Goal: Task Accomplishment & Management: Manage account settings

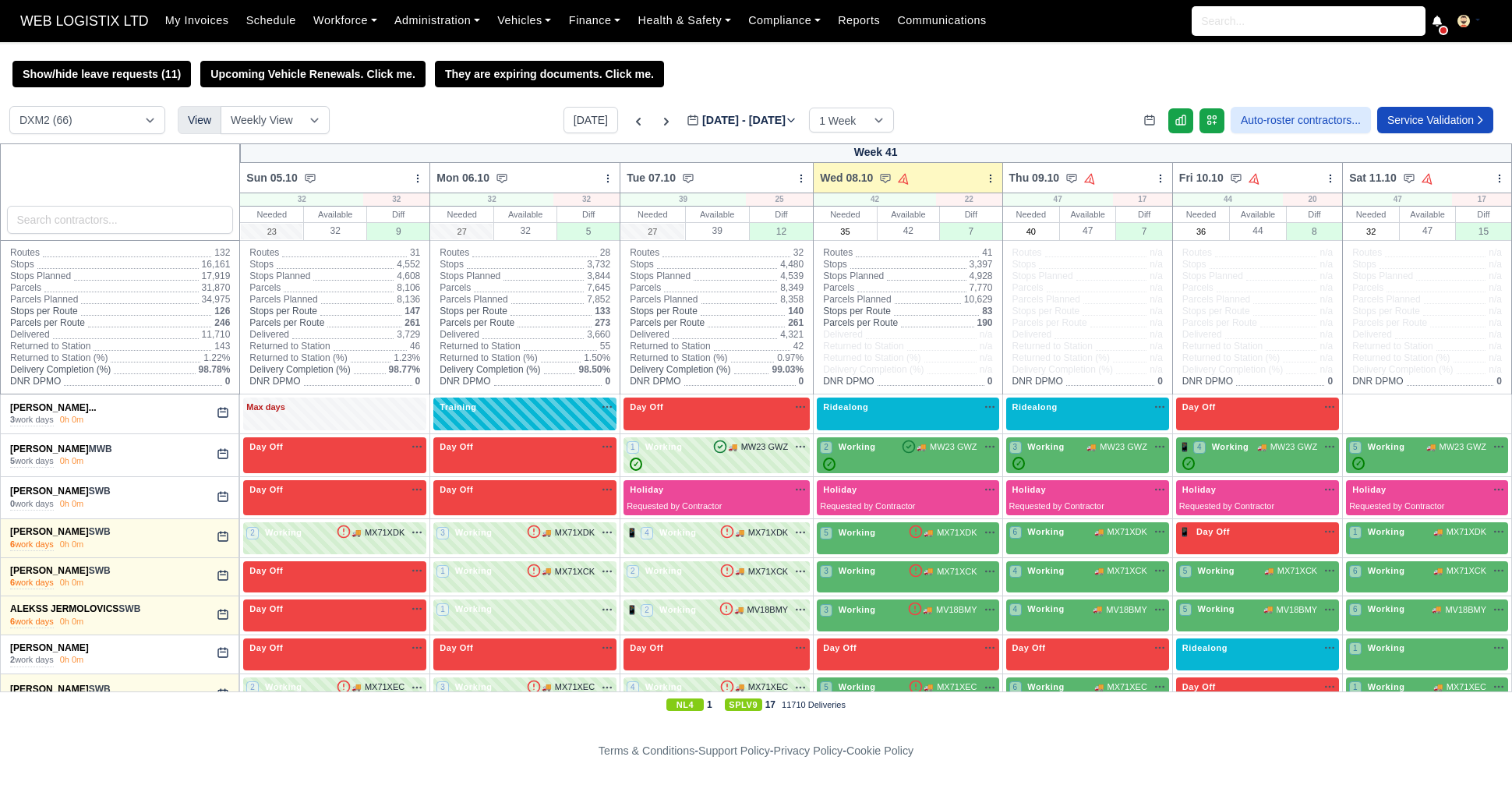
select select "1"
click at [1437, 25] on icon at bounding box center [1437, 21] width 9 height 11
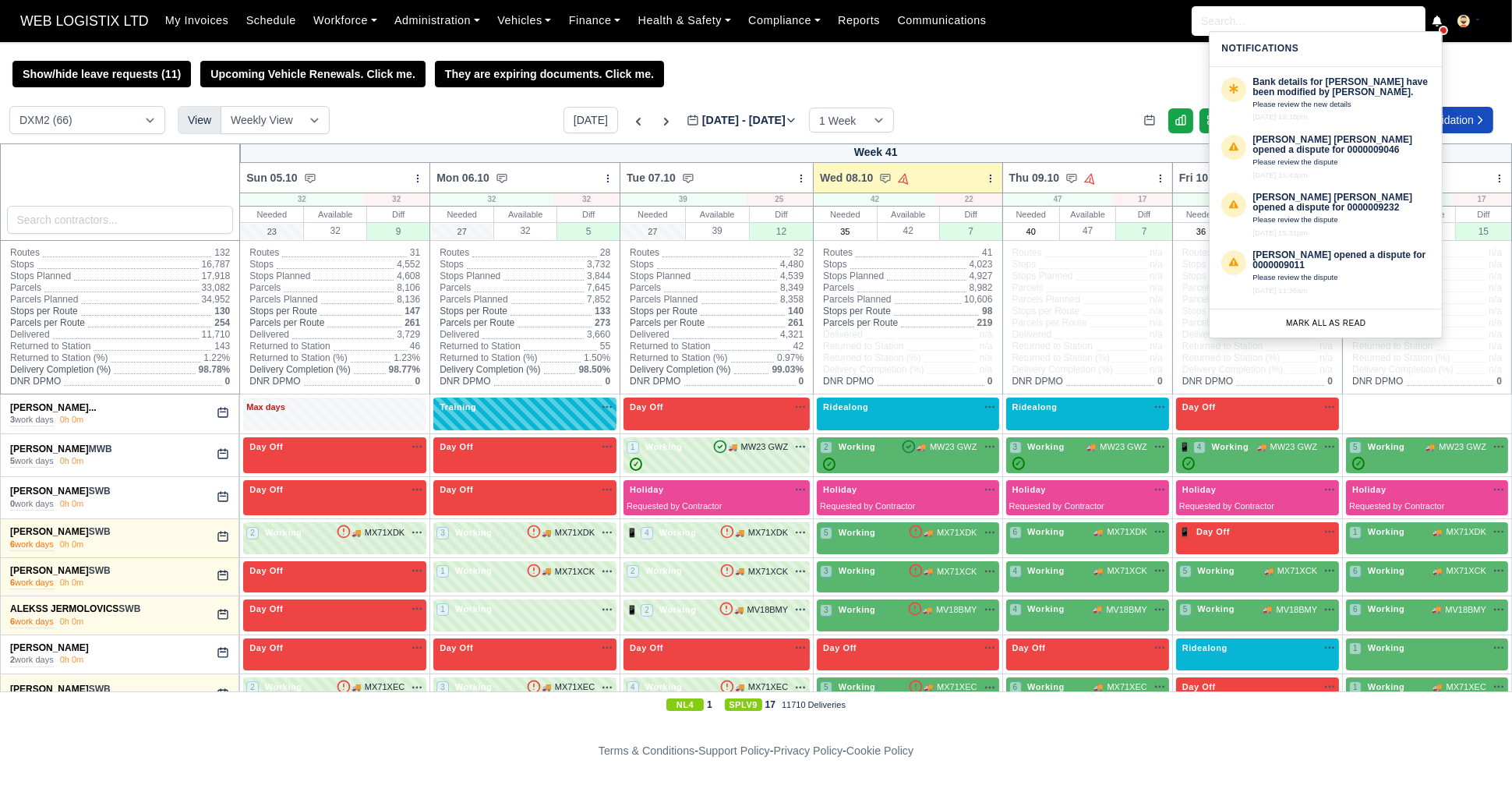
click at [1040, 100] on div "Show/hide leave requests (11) Upcoming Vehicle Renewals. Click me. They are exp…" at bounding box center [756, 389] width 1512 height 656
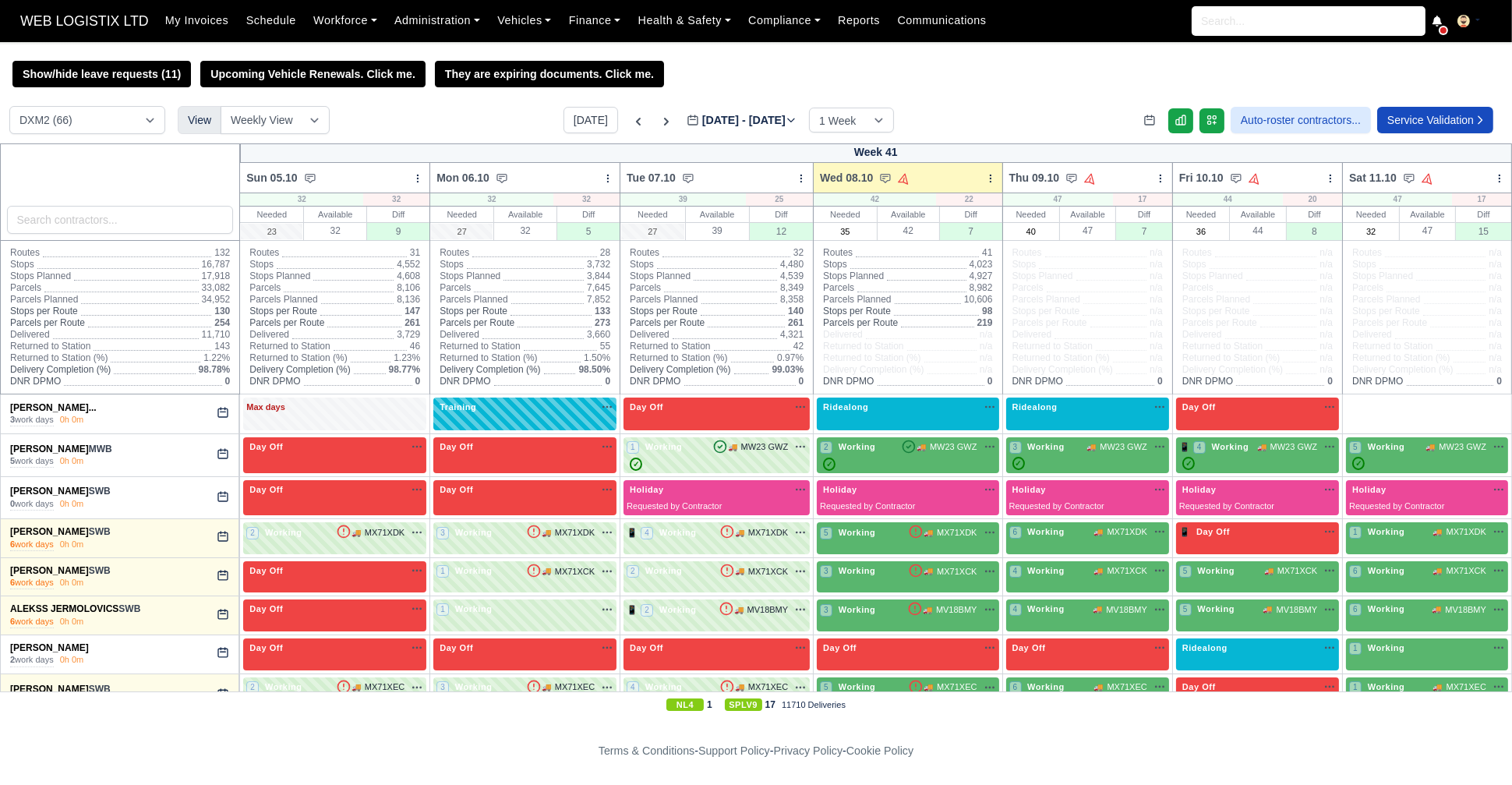
click at [1435, 26] on icon at bounding box center [1437, 21] width 11 height 11
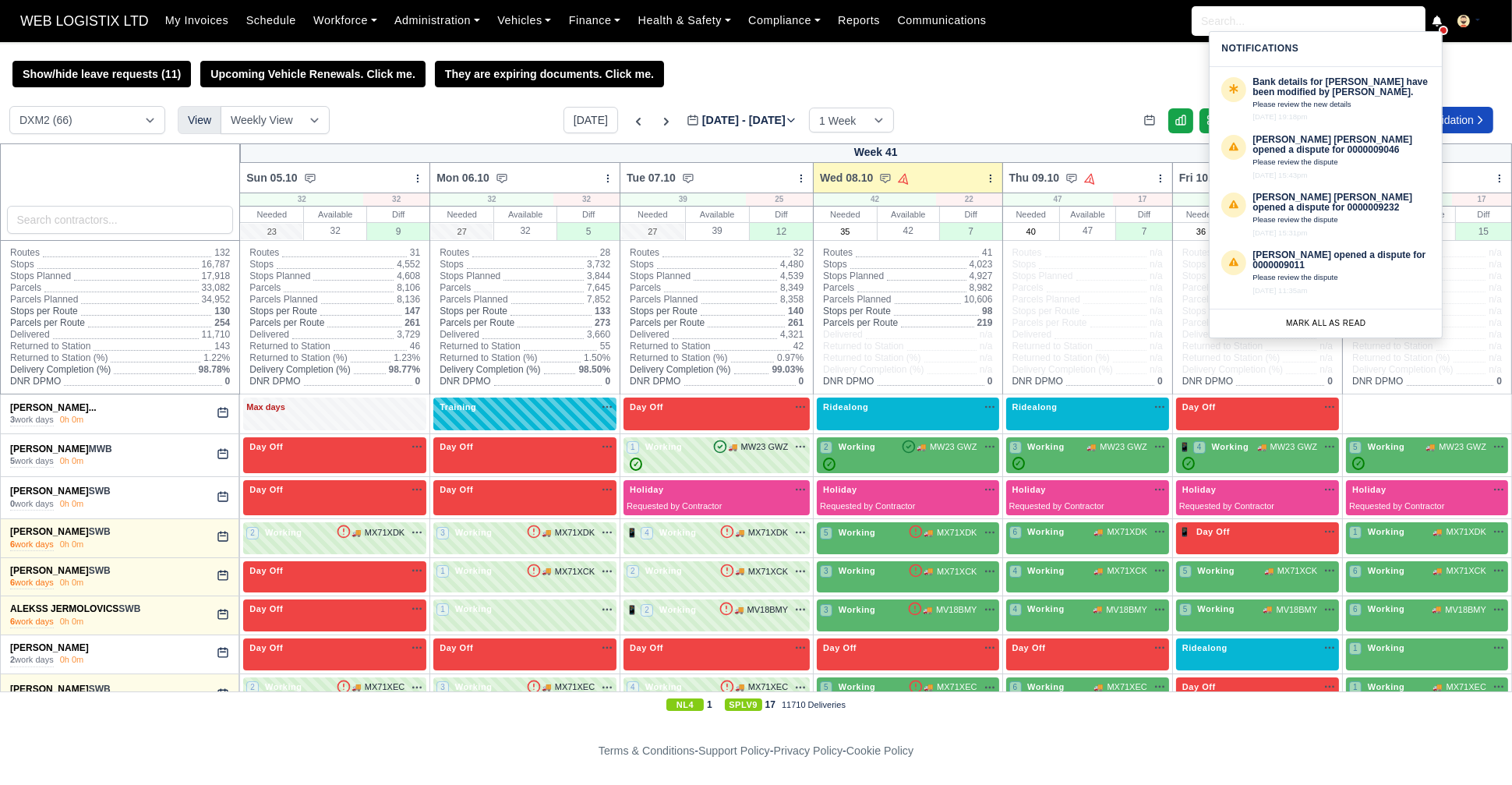
click at [1462, 68] on div "Show/hide leave requests (11) Upcoming Vehicle Renewals. Click me. They are exp…" at bounding box center [756, 74] width 1512 height 26
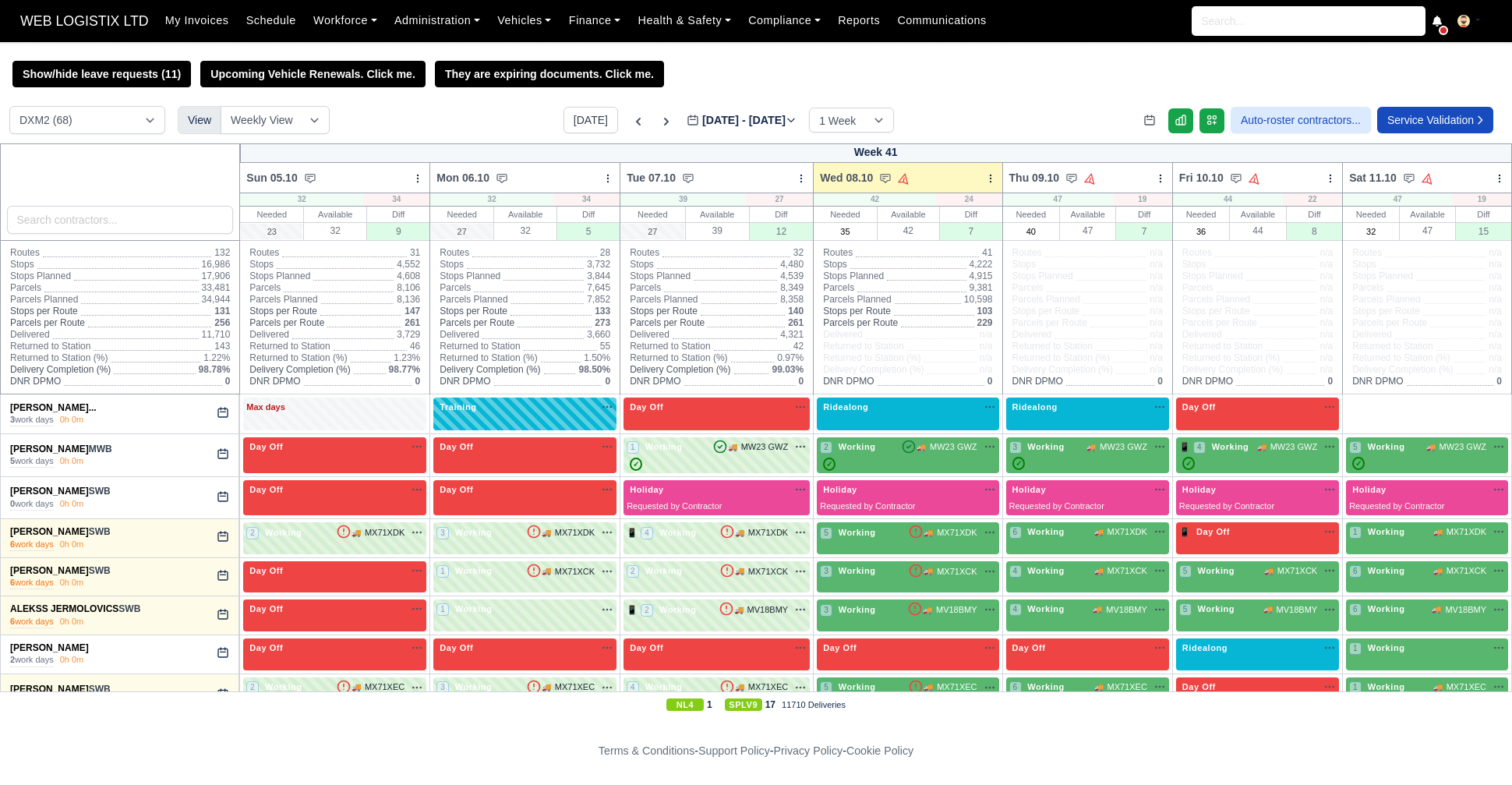
select select "1"
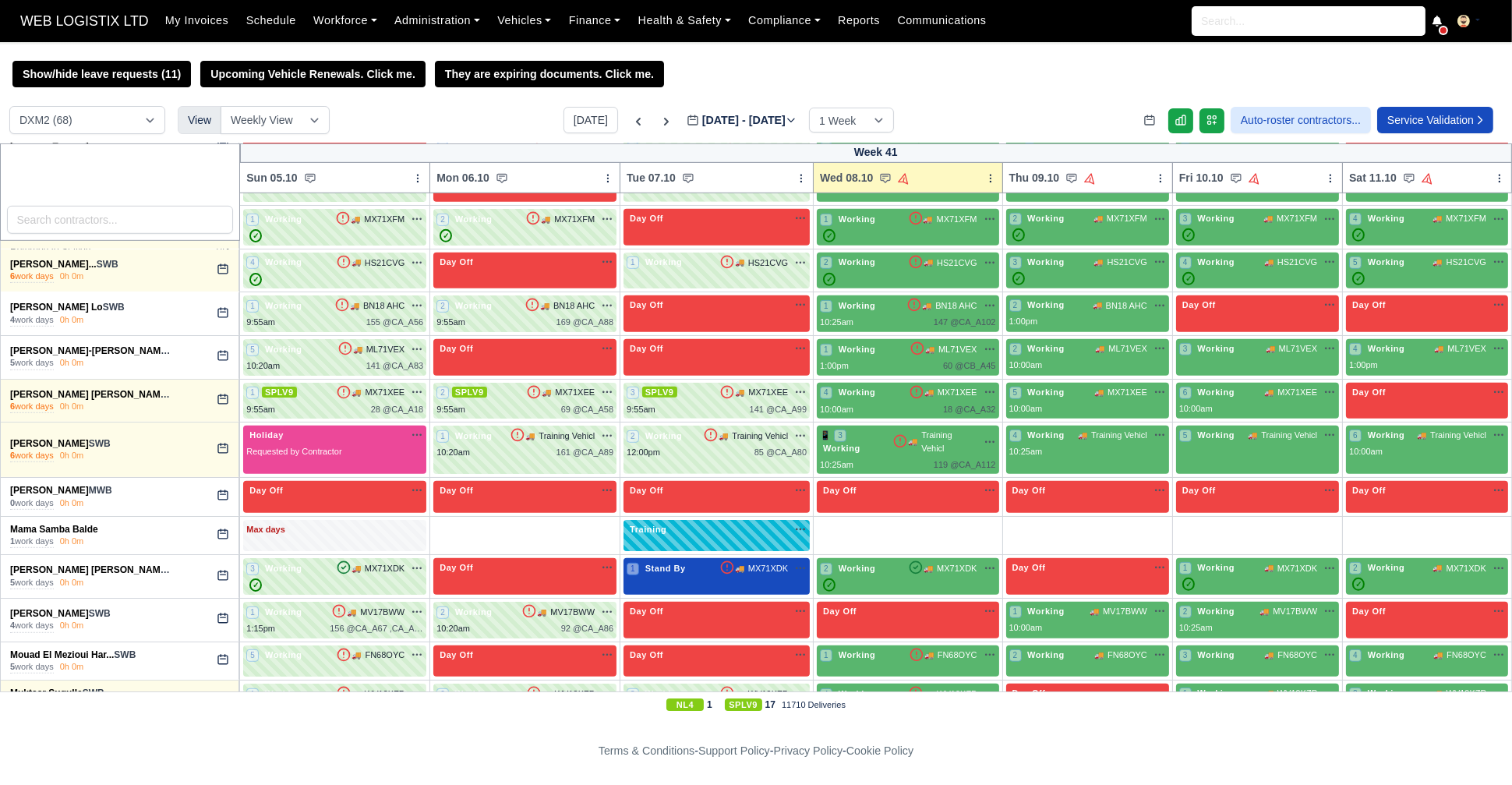
scroll to position [1639, 0]
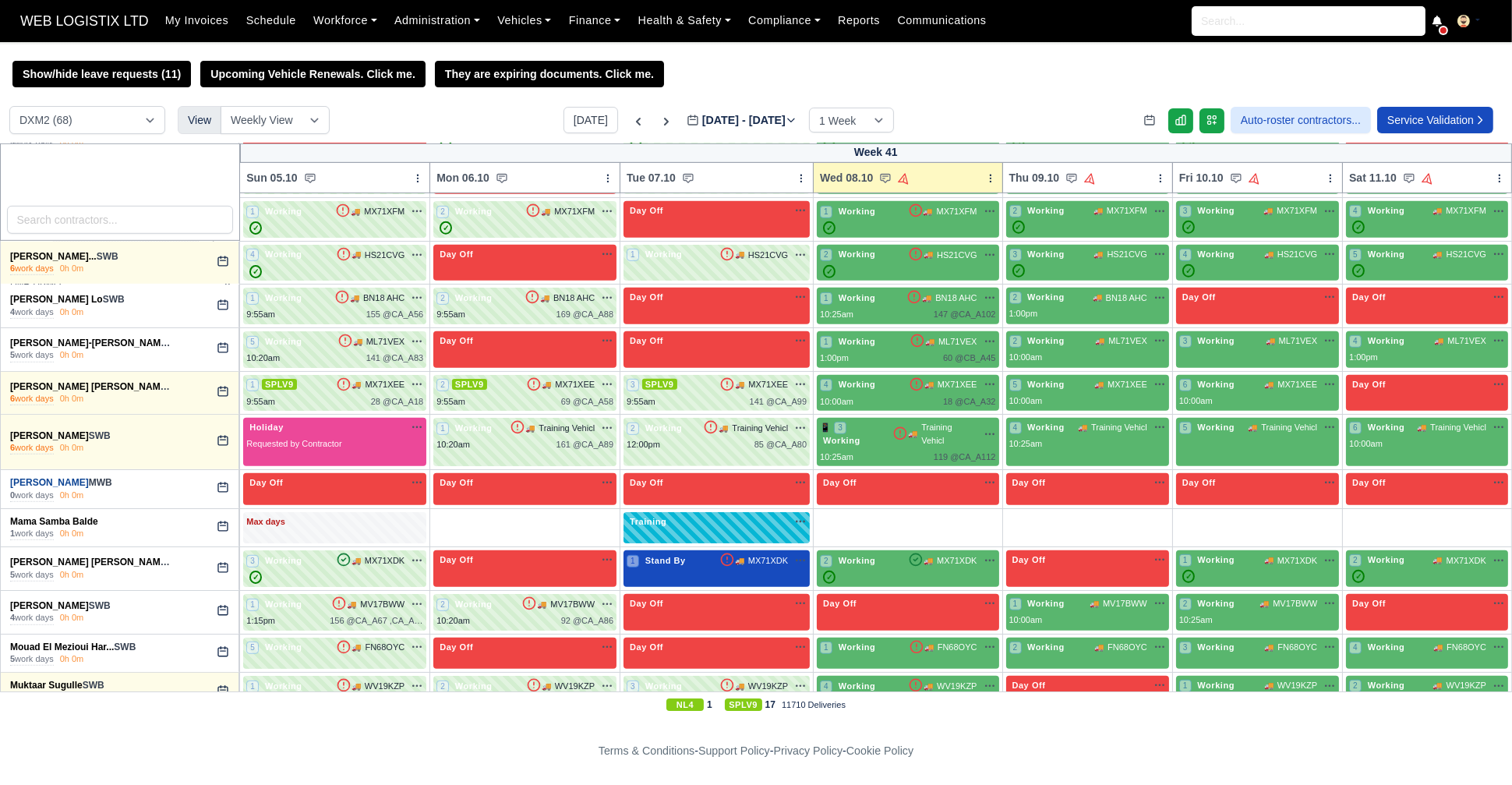
click at [42, 478] on link "Luke Weir" at bounding box center [50, 482] width 78 height 11
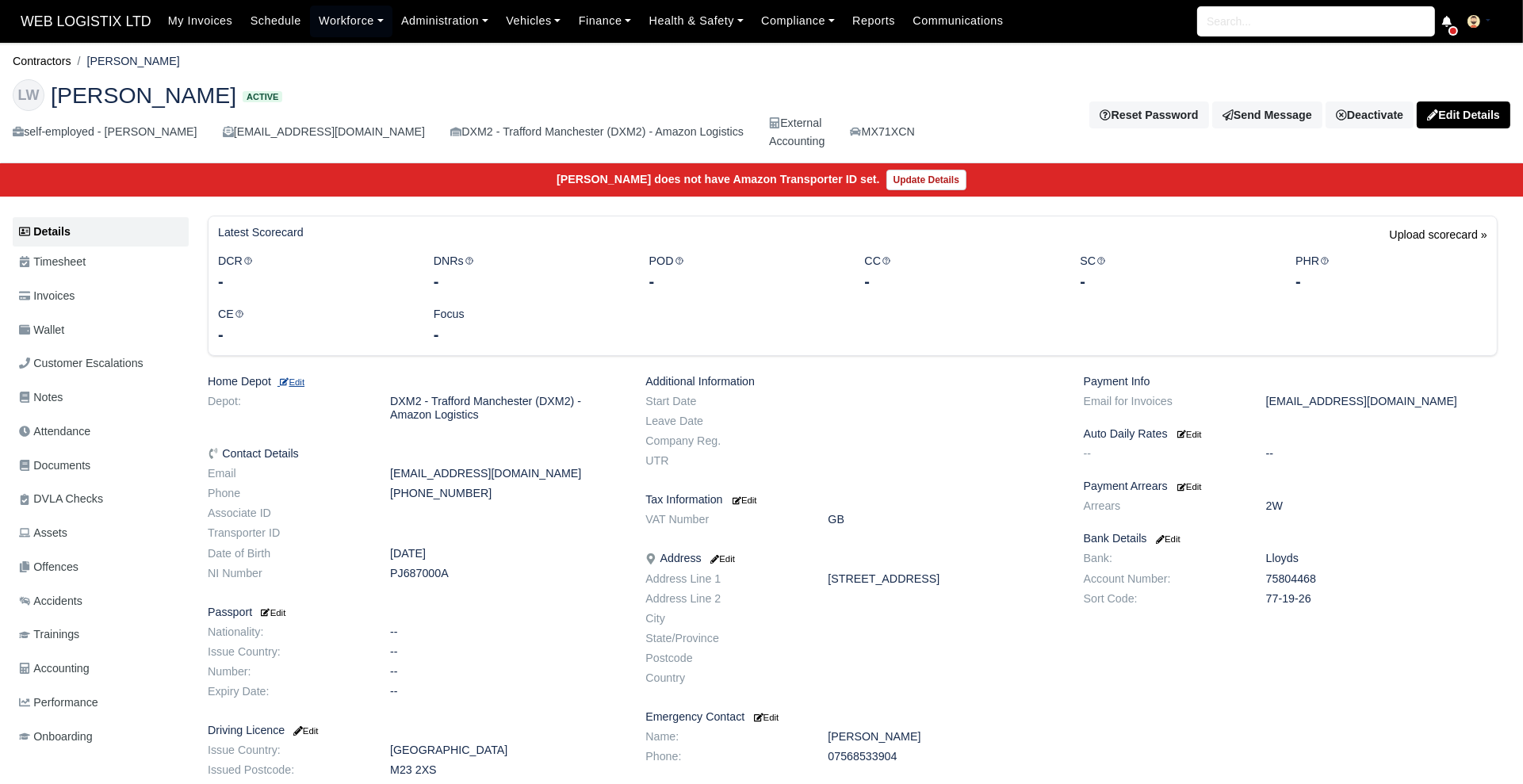
click at [303, 380] on small "Edit" at bounding box center [291, 382] width 27 height 10
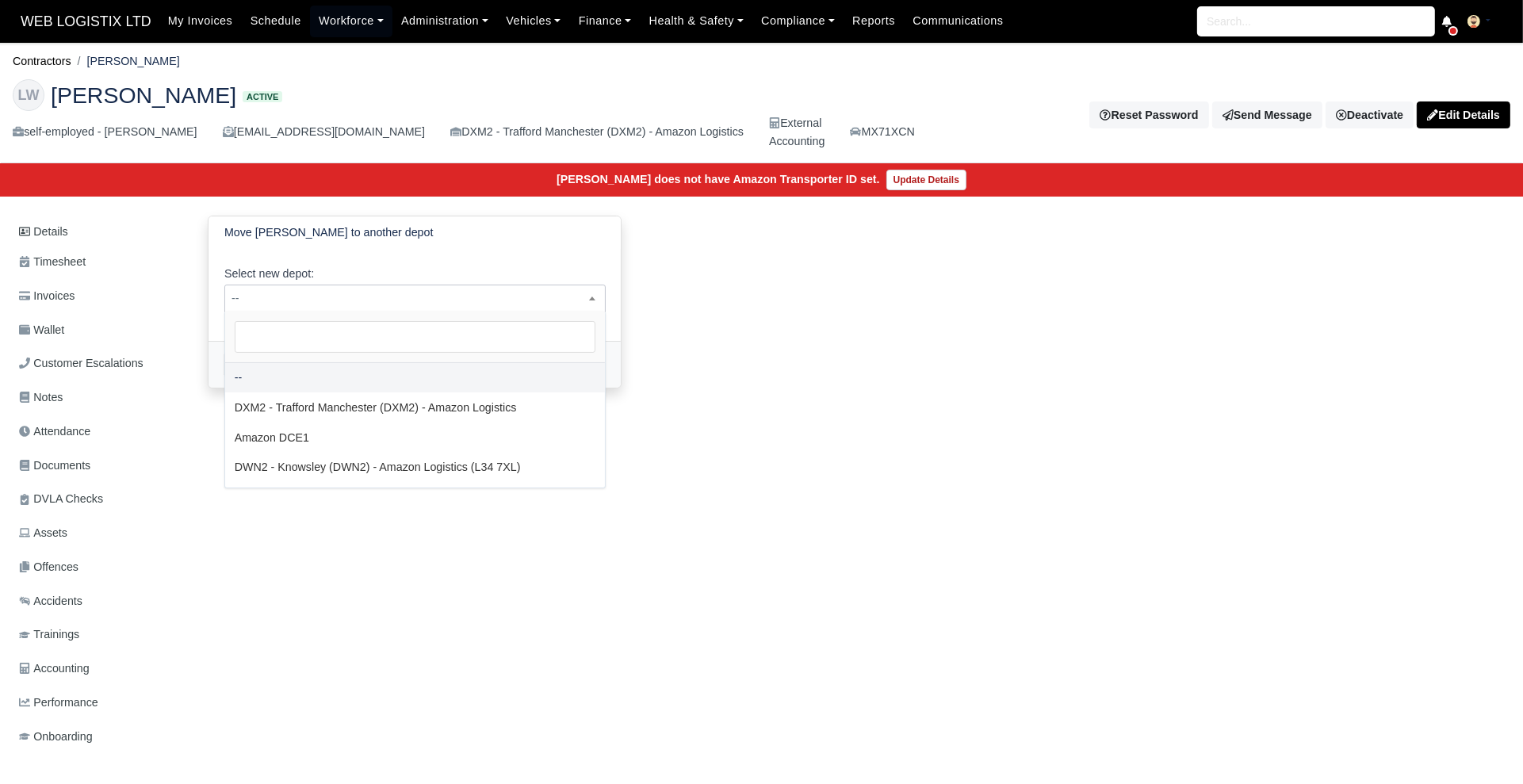
click at [404, 291] on span "--" at bounding box center [415, 298] width 380 height 20
select select "3"
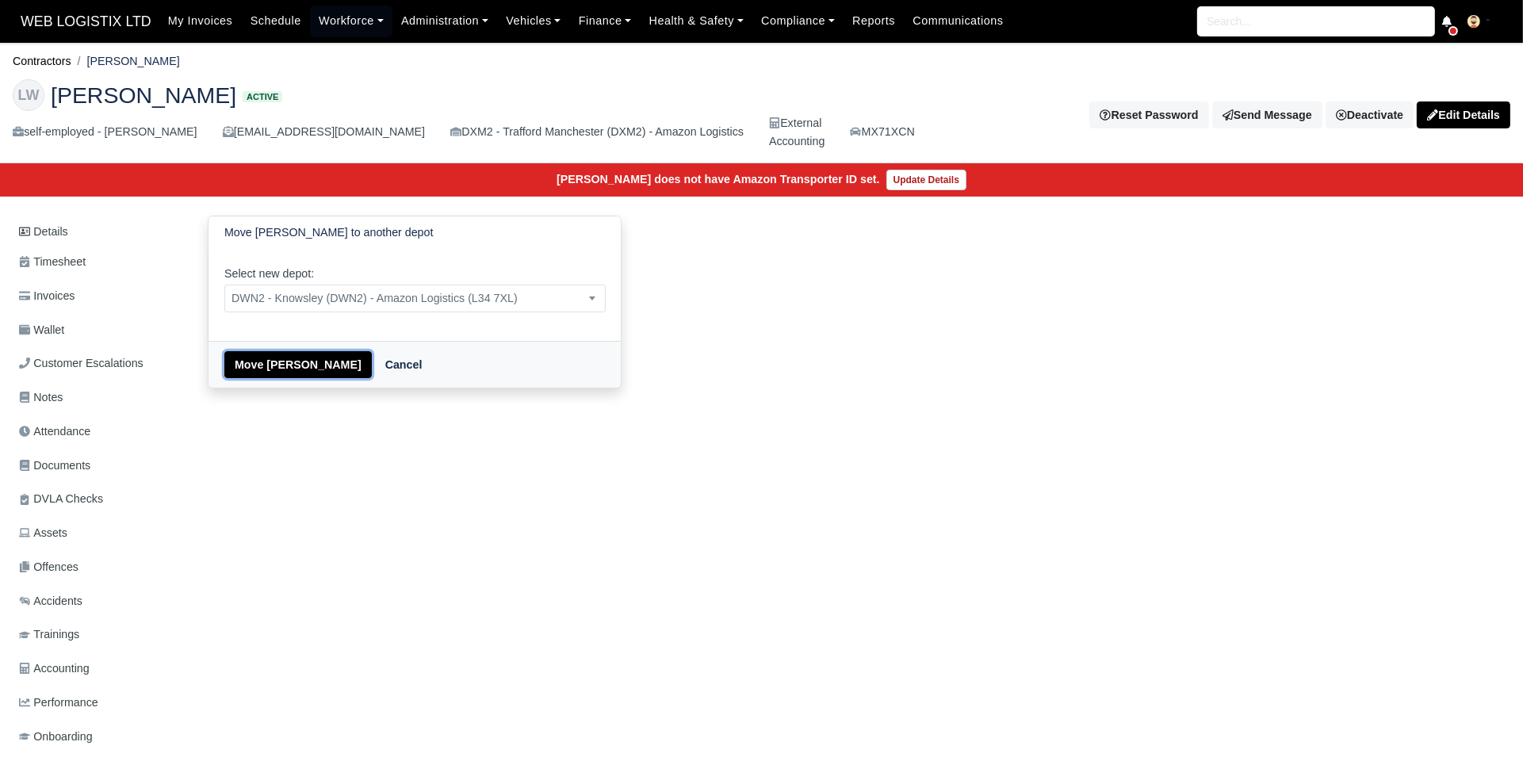
click at [283, 356] on button "Move Luke Weir" at bounding box center [298, 365] width 147 height 27
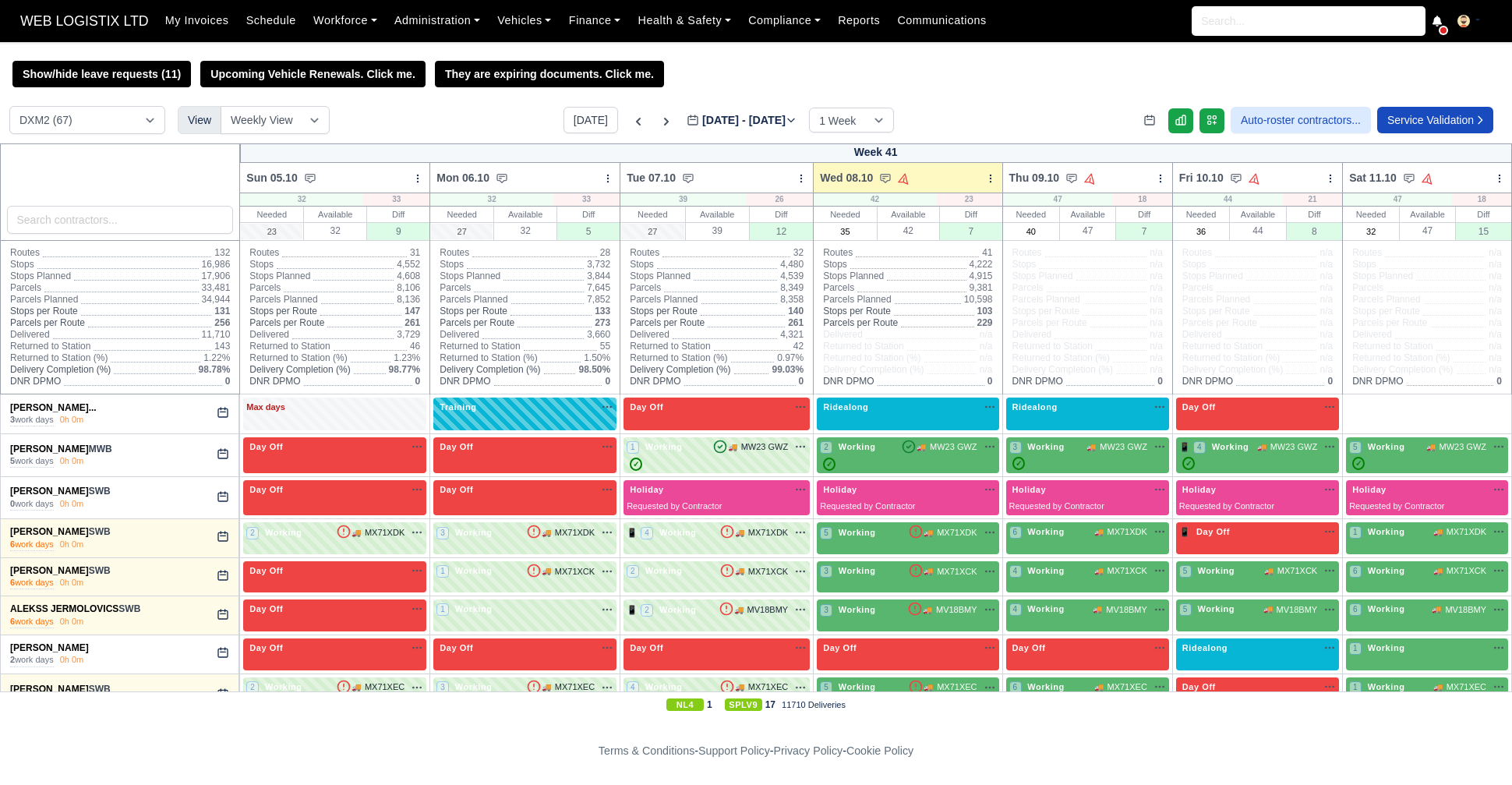
select select "1"
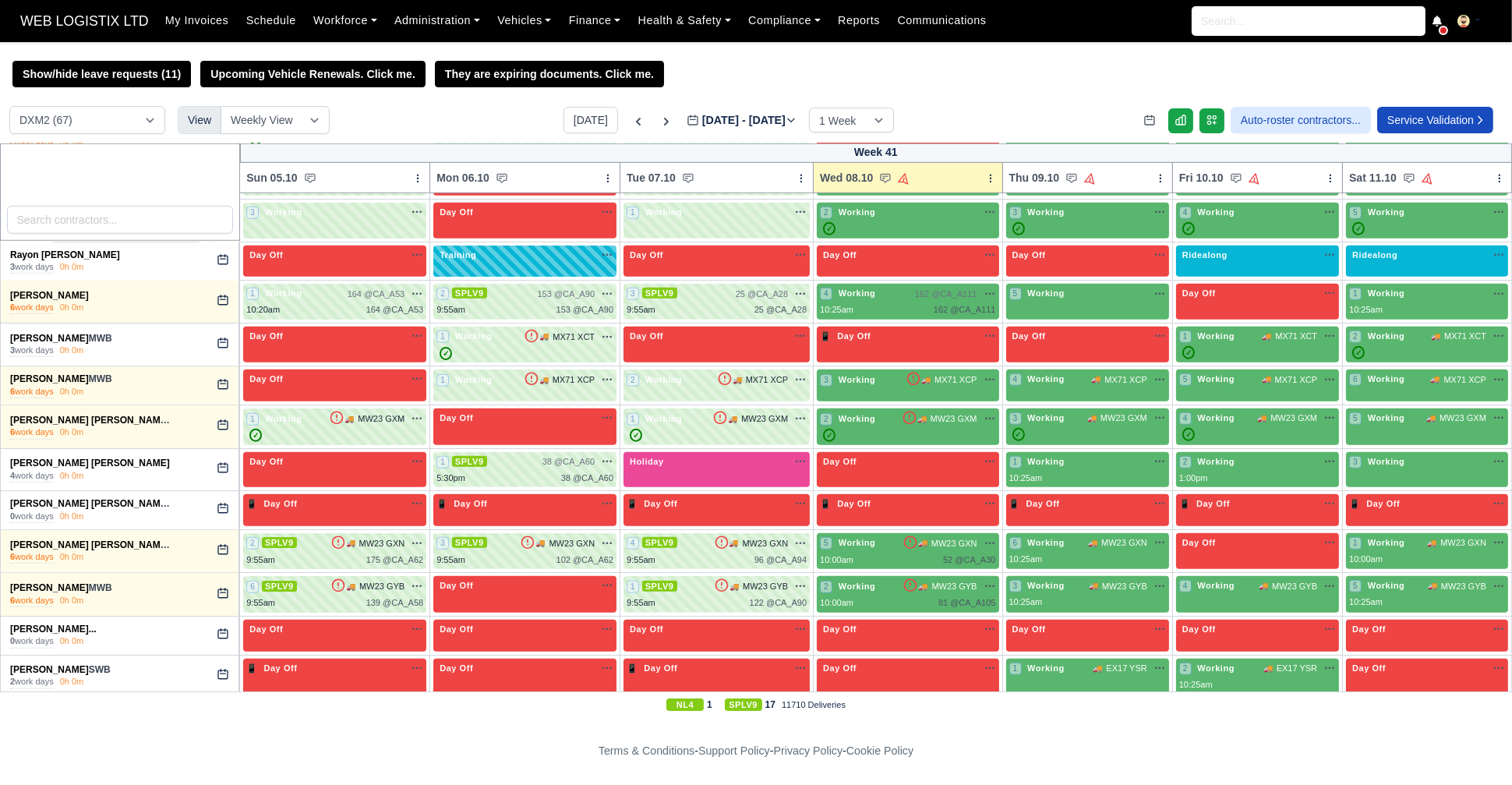
scroll to position [2391, 0]
